Goal: Find specific page/section: Find specific page/section

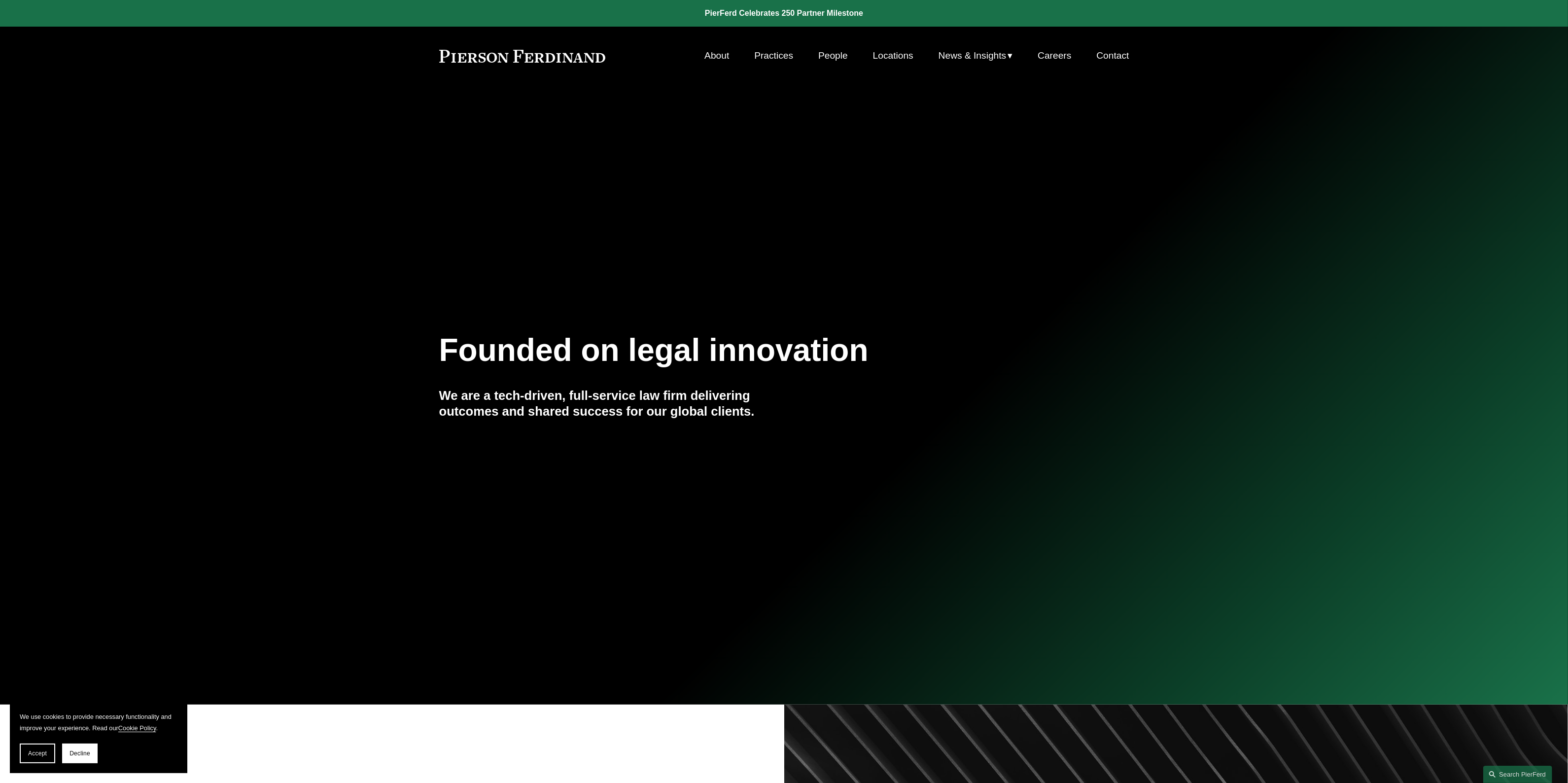
click at [901, 57] on link "Locations" at bounding box center [893, 56] width 40 height 19
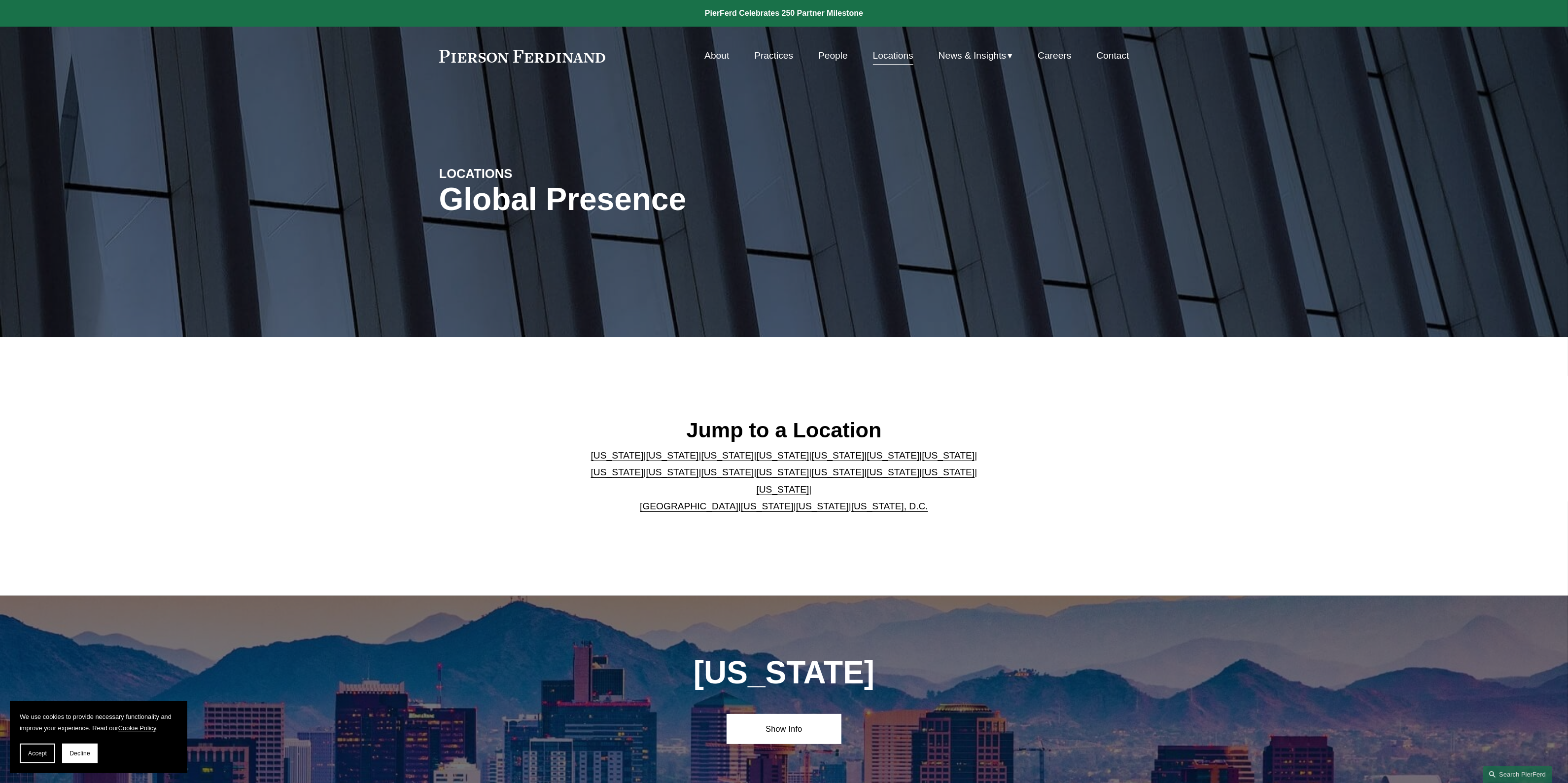
click at [827, 55] on link "People" at bounding box center [832, 56] width 29 height 19
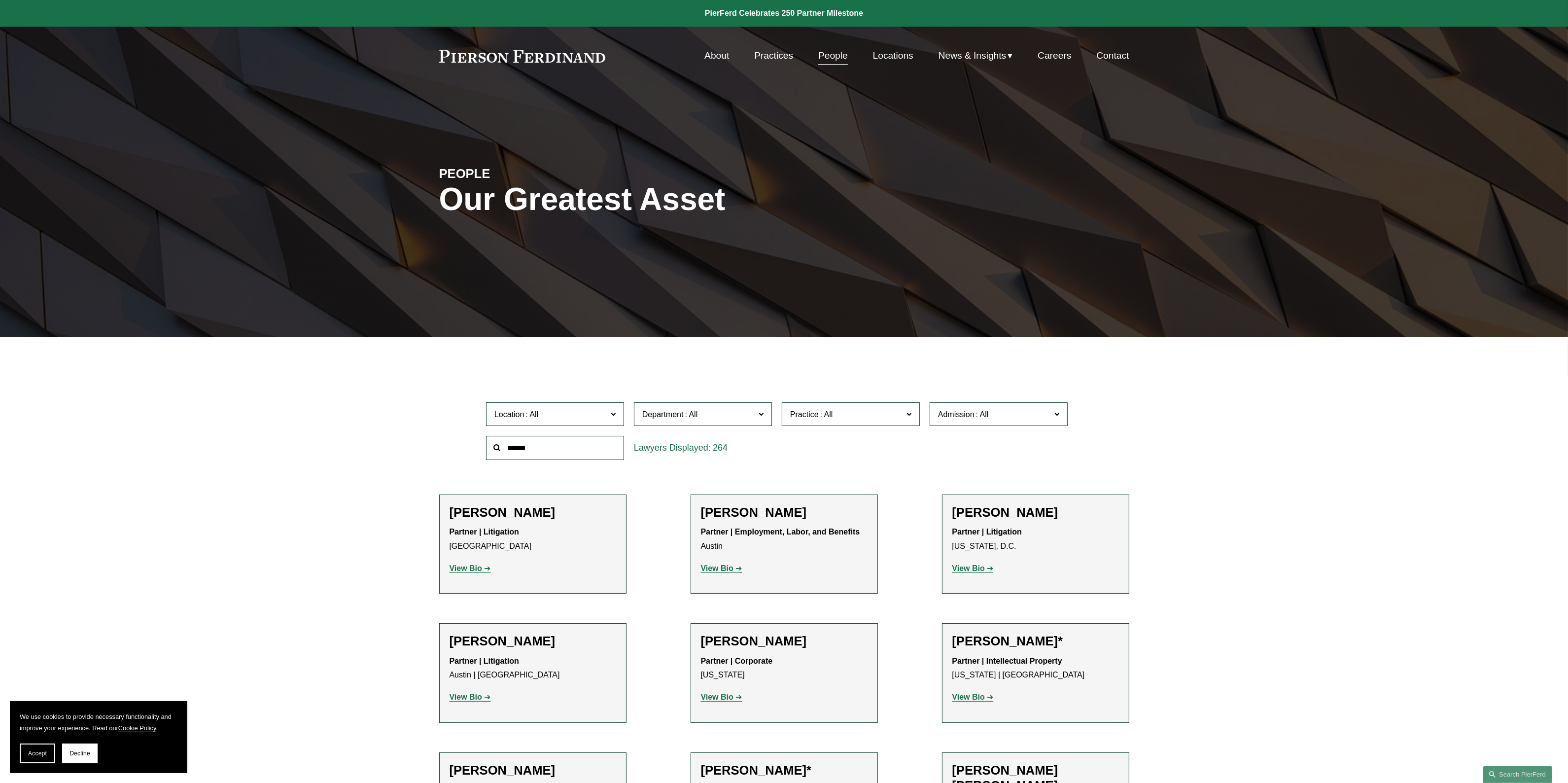
click at [970, 412] on span "Admission" at bounding box center [955, 415] width 36 height 8
